Goal: Book appointment/travel/reservation

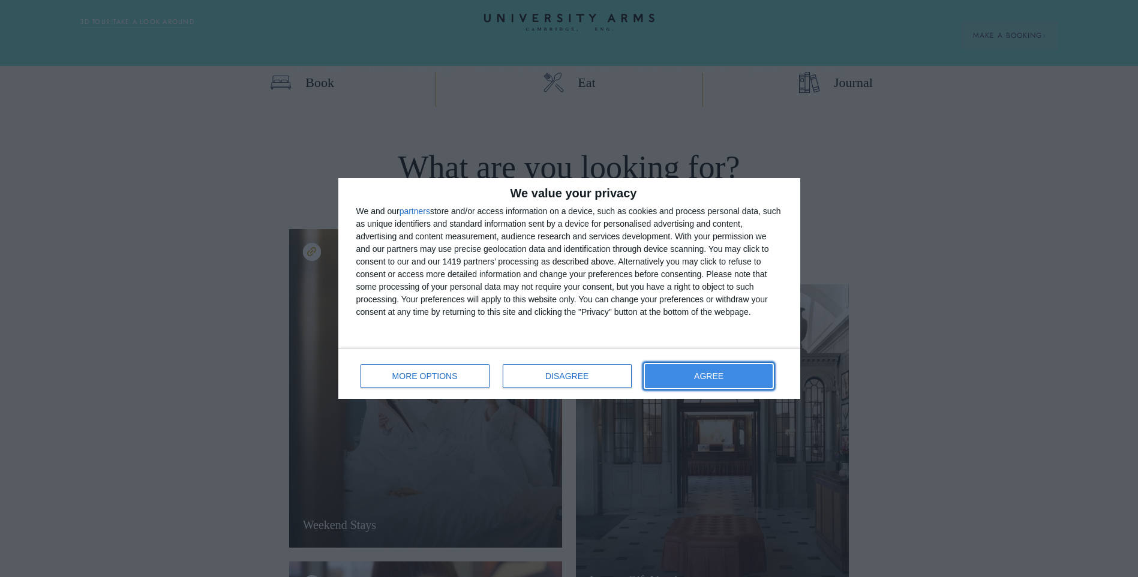
click at [740, 381] on button "AGREE" at bounding box center [709, 376] width 128 height 24
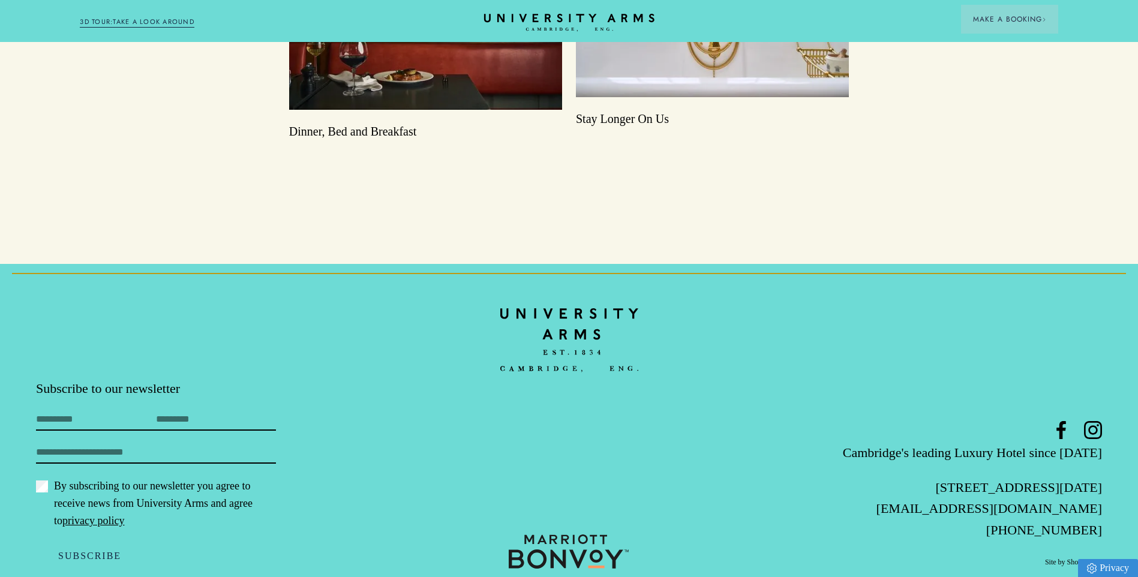
scroll to position [2108, 0]
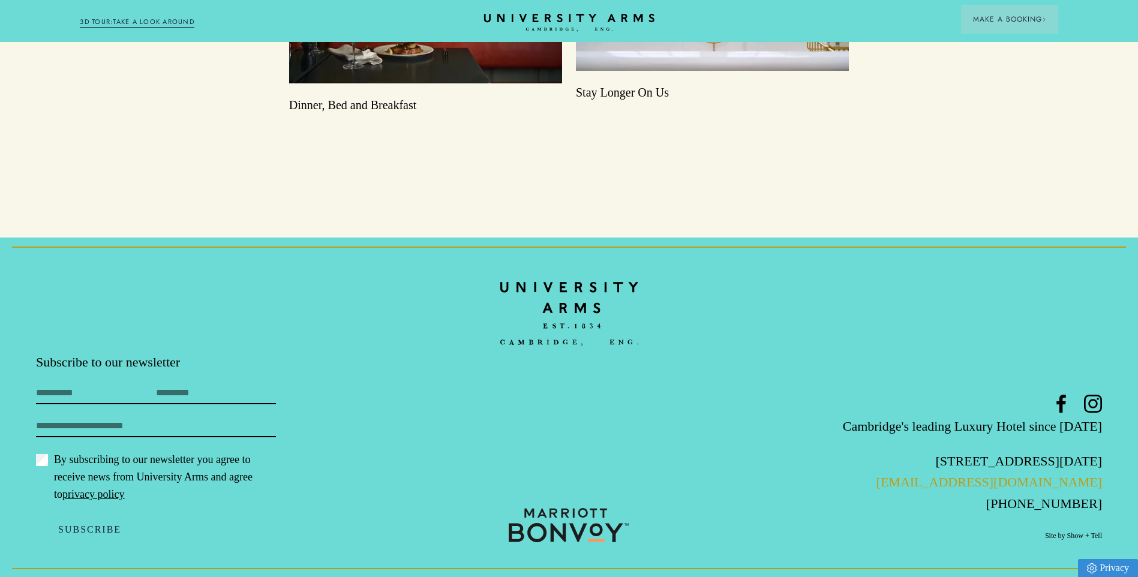
drag, startPoint x: 929, startPoint y: 483, endPoint x: 1097, endPoint y: 480, distance: 167.9
click at [1097, 480] on p "[EMAIL_ADDRESS][DOMAIN_NAME]" at bounding box center [924, 481] width 355 height 21
drag, startPoint x: 1097, startPoint y: 480, endPoint x: 1083, endPoint y: 480, distance: 14.4
copy link "[EMAIL_ADDRESS][DOMAIN_NAME]"
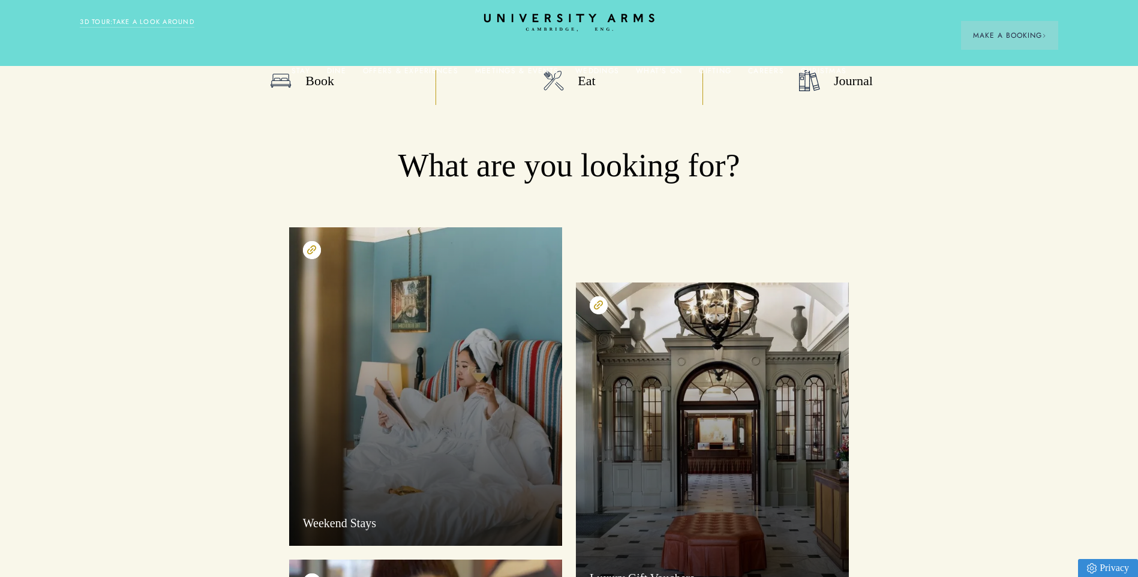
scroll to position [0, 0]
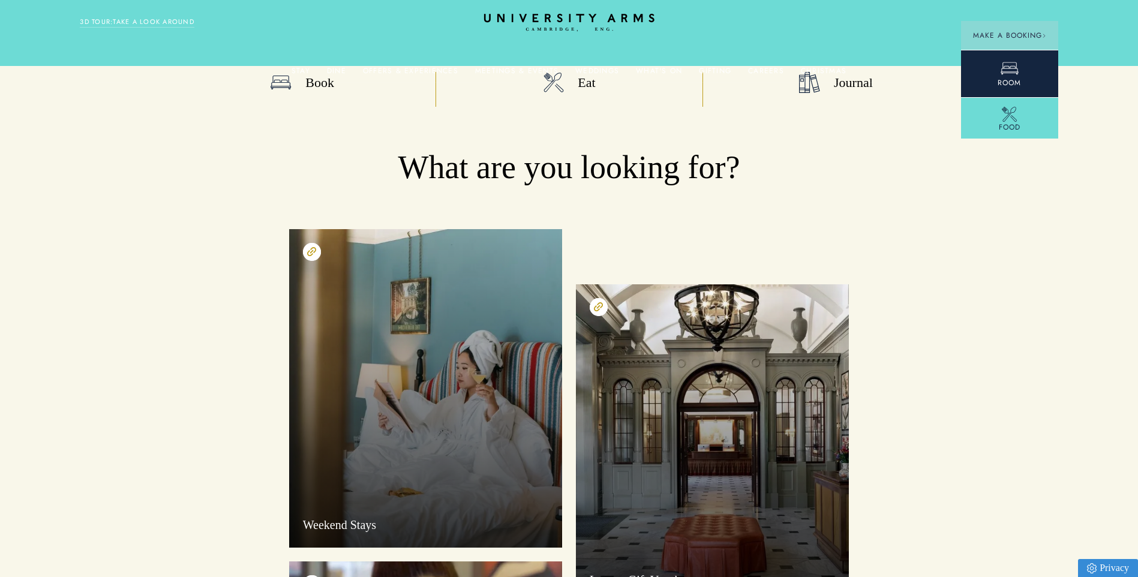
click at [1006, 67] on icon at bounding box center [1009, 68] width 18 height 18
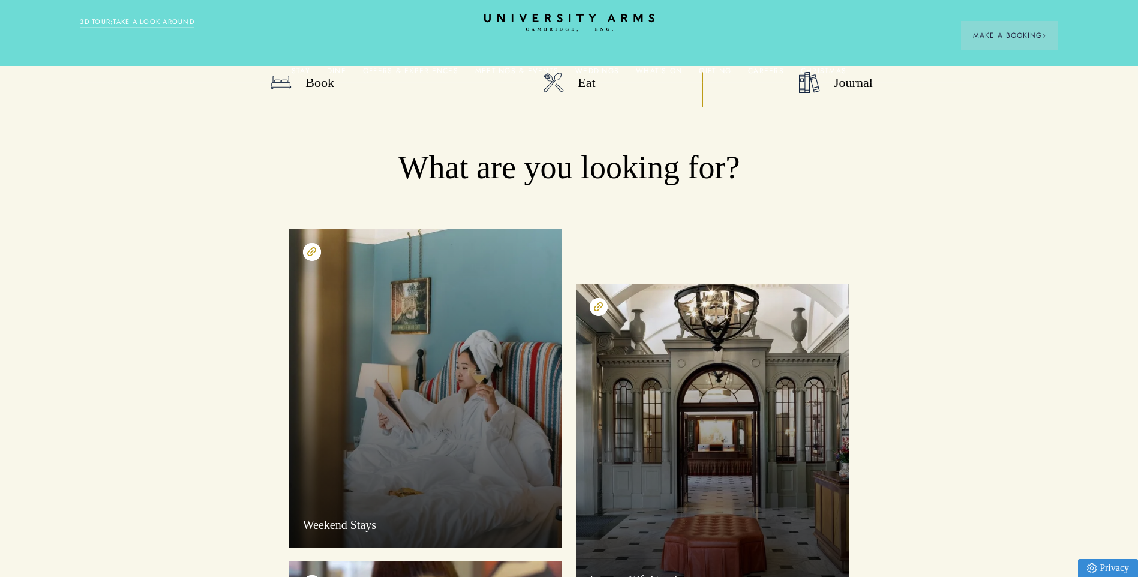
click at [321, 82] on ul "Stay Rooms Suites From £459/night Superior Rooms From £249/night Classic Rooms …" at bounding box center [568, 70] width 977 height 24
click at [296, 88] on link "Book" at bounding box center [302, 89] width 266 height 35
